Goal: Task Accomplishment & Management: Complete application form

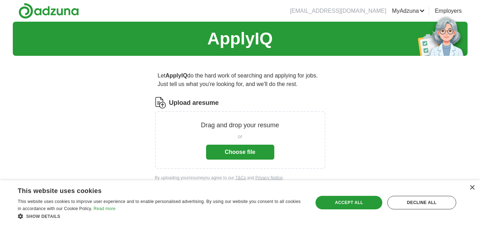
click at [244, 151] on button "Choose file" at bounding box center [240, 151] width 68 height 15
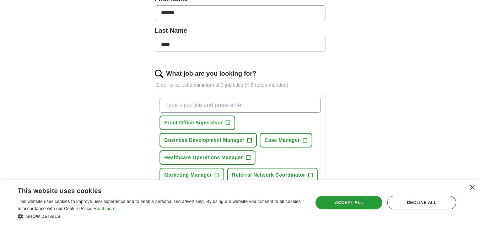
scroll to position [178, 0]
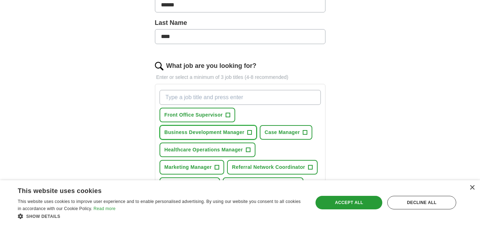
click at [249, 131] on span "+" at bounding box center [249, 133] width 4 height 6
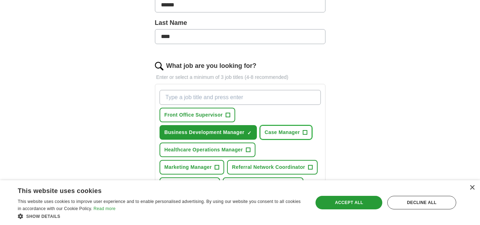
click at [305, 132] on span "+" at bounding box center [304, 133] width 4 height 6
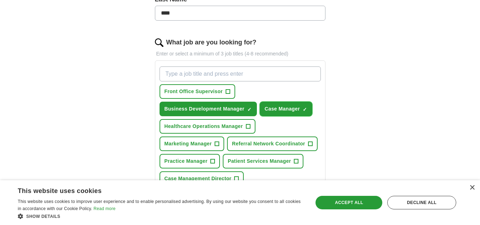
scroll to position [213, 0]
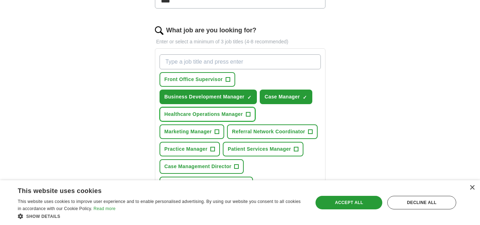
click at [249, 117] on span "+" at bounding box center [248, 114] width 4 height 6
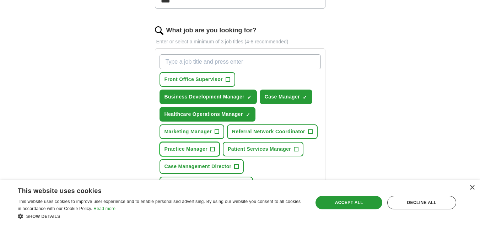
click at [211, 150] on span "+" at bounding box center [213, 149] width 4 height 6
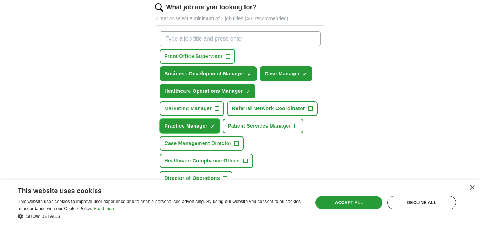
scroll to position [249, 0]
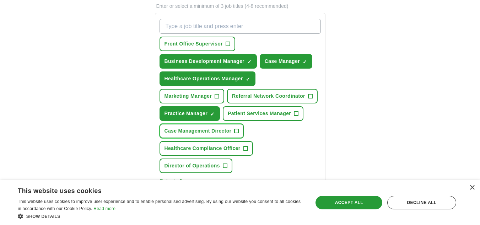
click at [236, 130] on span "+" at bounding box center [236, 131] width 4 height 6
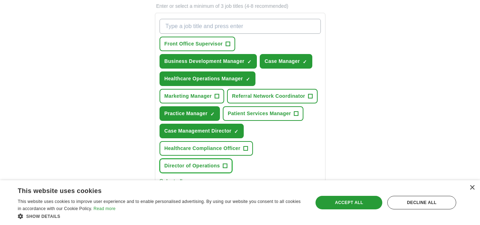
click at [225, 165] on span "+" at bounding box center [225, 166] width 4 height 6
click at [472, 186] on div "×" at bounding box center [471, 187] width 5 height 5
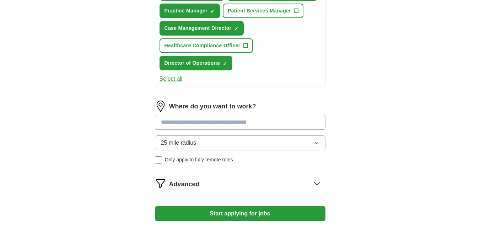
scroll to position [391, 0]
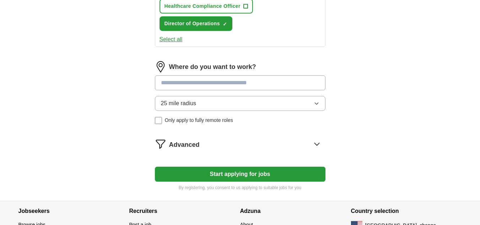
click at [264, 86] on input at bounding box center [240, 82] width 170 height 15
type input "**********"
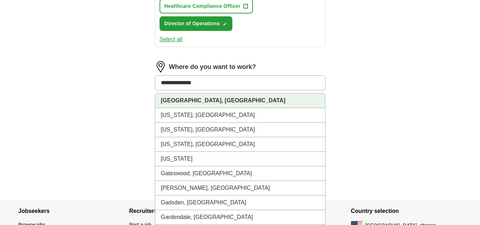
click at [199, 99] on li "[GEOGRAPHIC_DATA], [GEOGRAPHIC_DATA]" at bounding box center [240, 100] width 170 height 15
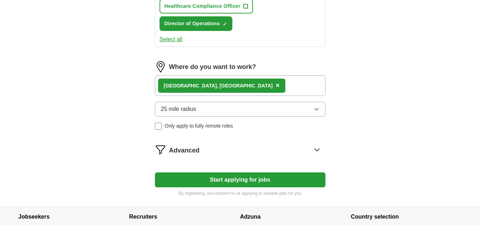
click at [230, 179] on button "Start applying for jobs" at bounding box center [240, 179] width 170 height 15
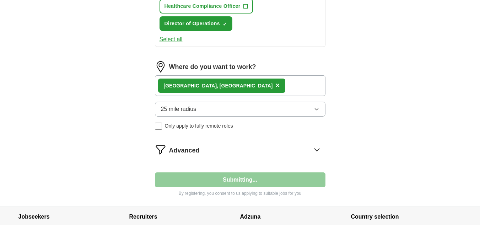
select select "**"
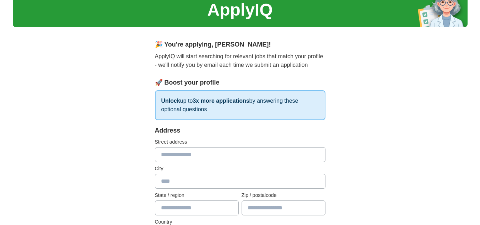
scroll to position [71, 0]
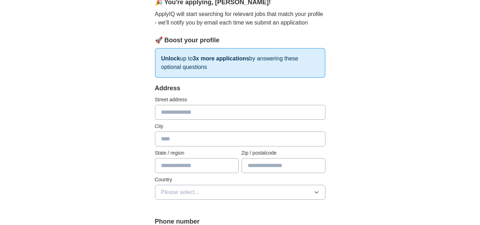
click at [193, 111] on input "text" at bounding box center [240, 112] width 170 height 15
type input "**********"
type input "**"
type input "*****"
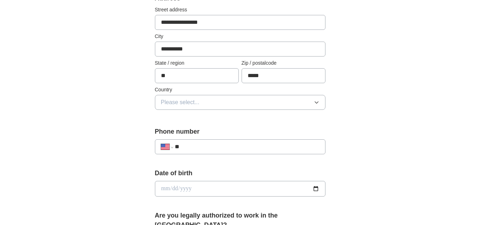
scroll to position [178, 0]
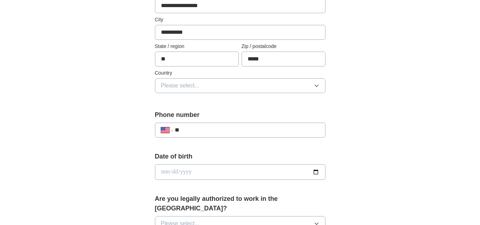
click at [221, 129] on input "**" at bounding box center [247, 130] width 144 height 9
type input "**********"
click at [213, 169] on input "date" at bounding box center [240, 172] width 170 height 16
type input "**********"
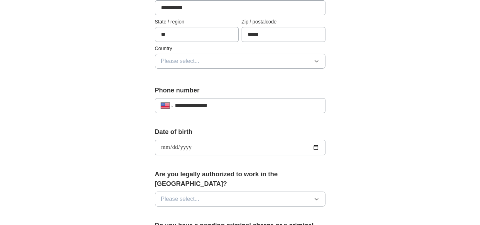
scroll to position [213, 0]
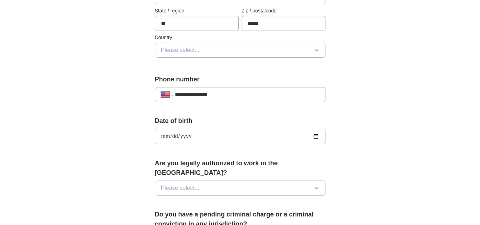
click at [266, 180] on button "Please select..." at bounding box center [240, 187] width 170 height 15
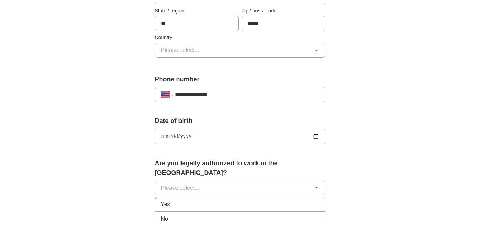
click at [215, 200] on div "Yes" at bounding box center [240, 204] width 158 height 9
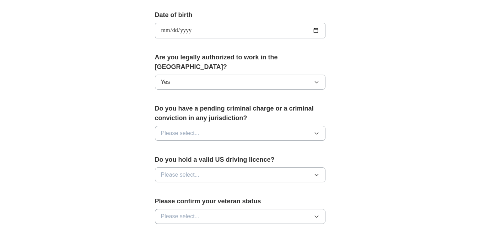
scroll to position [320, 0]
click at [284, 126] on button "Please select..." at bounding box center [240, 132] width 170 height 15
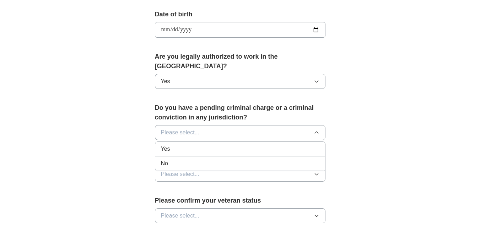
click at [204, 159] on div "No" at bounding box center [240, 163] width 158 height 9
click at [270, 167] on button "Please select..." at bounding box center [240, 174] width 170 height 15
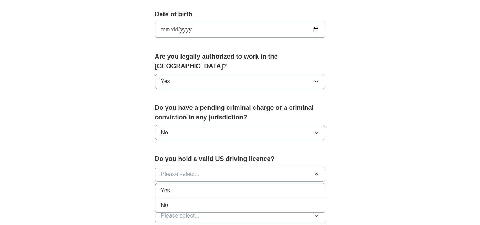
click at [193, 186] on div "Yes" at bounding box center [240, 190] width 158 height 9
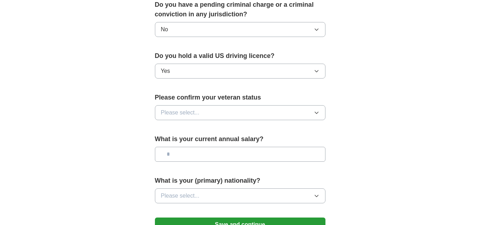
scroll to position [426, 0]
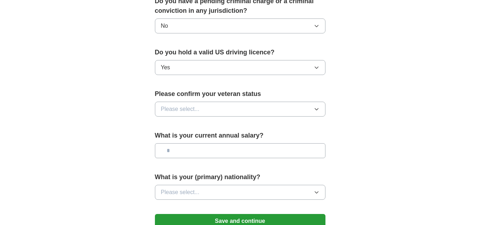
click at [288, 102] on button "Please select..." at bounding box center [240, 109] width 170 height 15
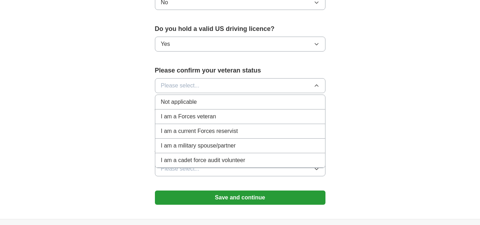
scroll to position [462, 0]
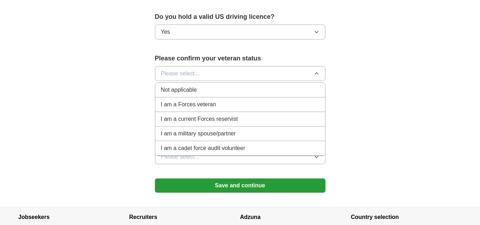
click at [188, 86] on span "Not applicable" at bounding box center [179, 90] width 36 height 9
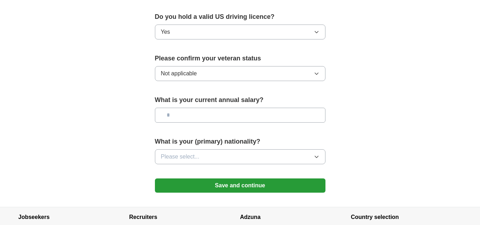
click at [259, 108] on input "text" at bounding box center [240, 115] width 170 height 15
type input "*******"
click at [222, 149] on button "Please select..." at bounding box center [240, 156] width 170 height 15
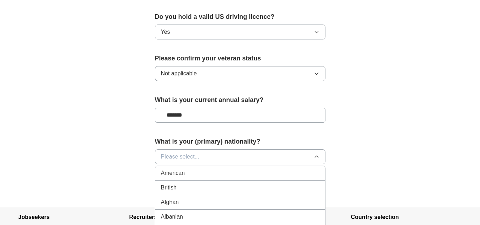
click at [186, 169] on div "American" at bounding box center [240, 173] width 158 height 9
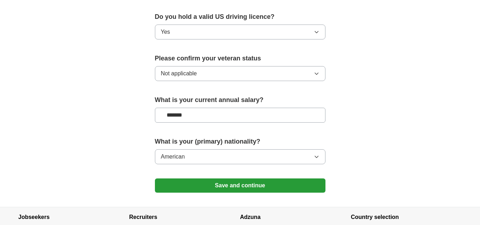
click at [215, 178] on button "Save and continue" at bounding box center [240, 185] width 170 height 14
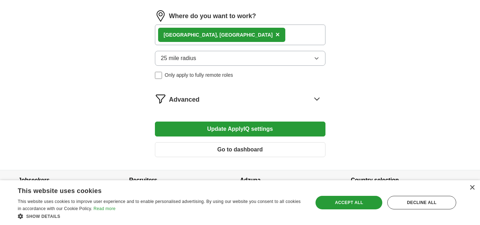
scroll to position [423, 0]
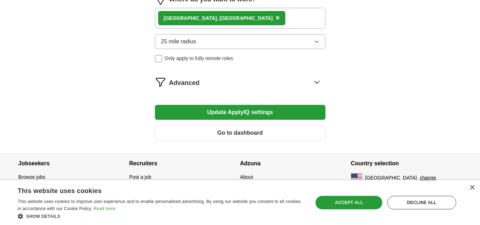
click at [316, 80] on icon at bounding box center [316, 81] width 11 height 11
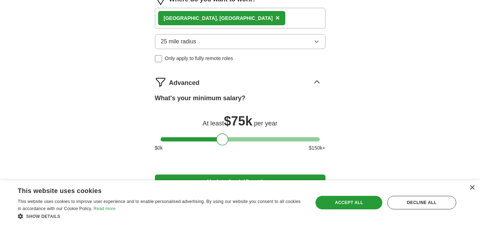
drag, startPoint x: 162, startPoint y: 138, endPoint x: 219, endPoint y: 144, distance: 56.7
click at [219, 144] on div at bounding box center [222, 139] width 12 height 12
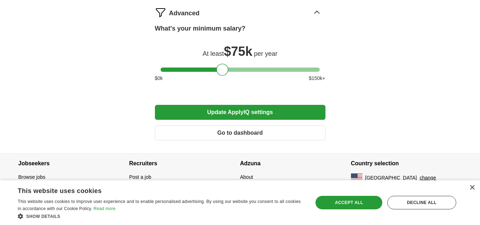
click at [240, 112] on button "Update ApplyIQ settings" at bounding box center [240, 112] width 170 height 15
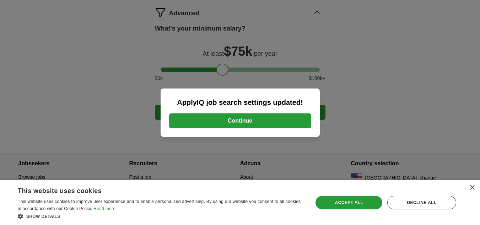
click at [243, 122] on button "Continue" at bounding box center [240, 120] width 142 height 15
